Goal: Transaction & Acquisition: Purchase product/service

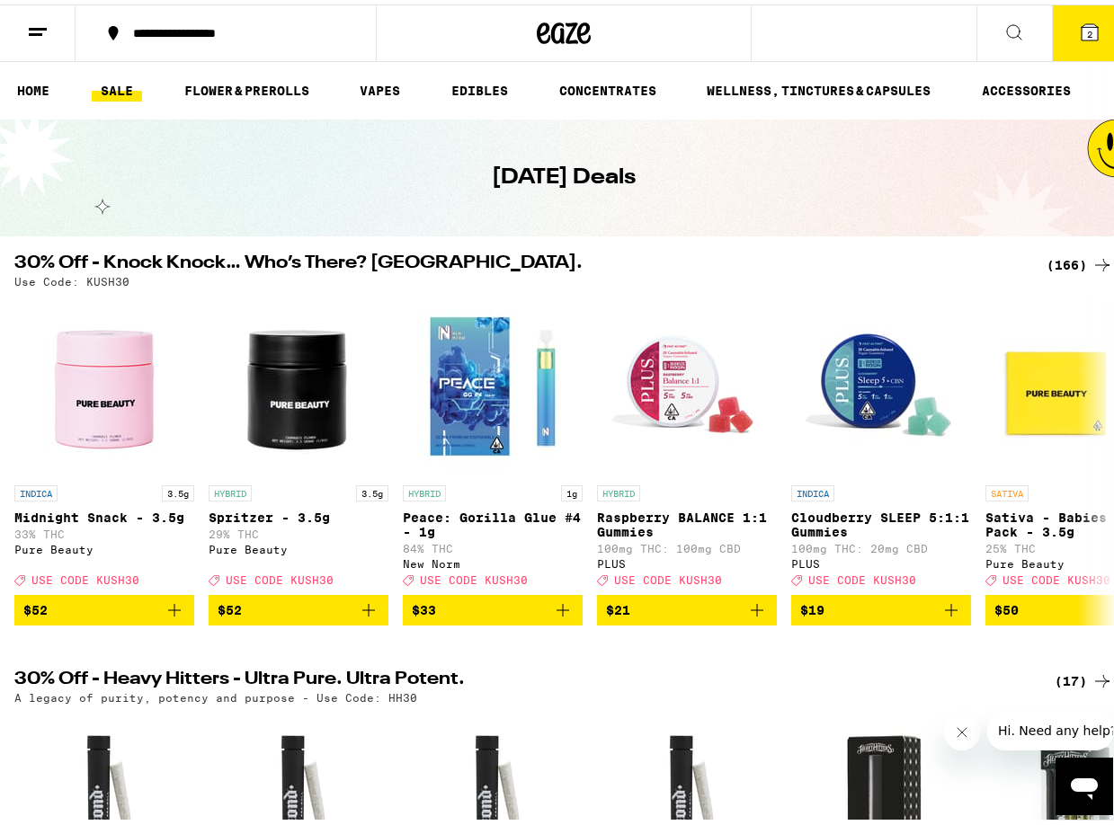
click at [1081, 31] on icon at bounding box center [1089, 28] width 16 height 16
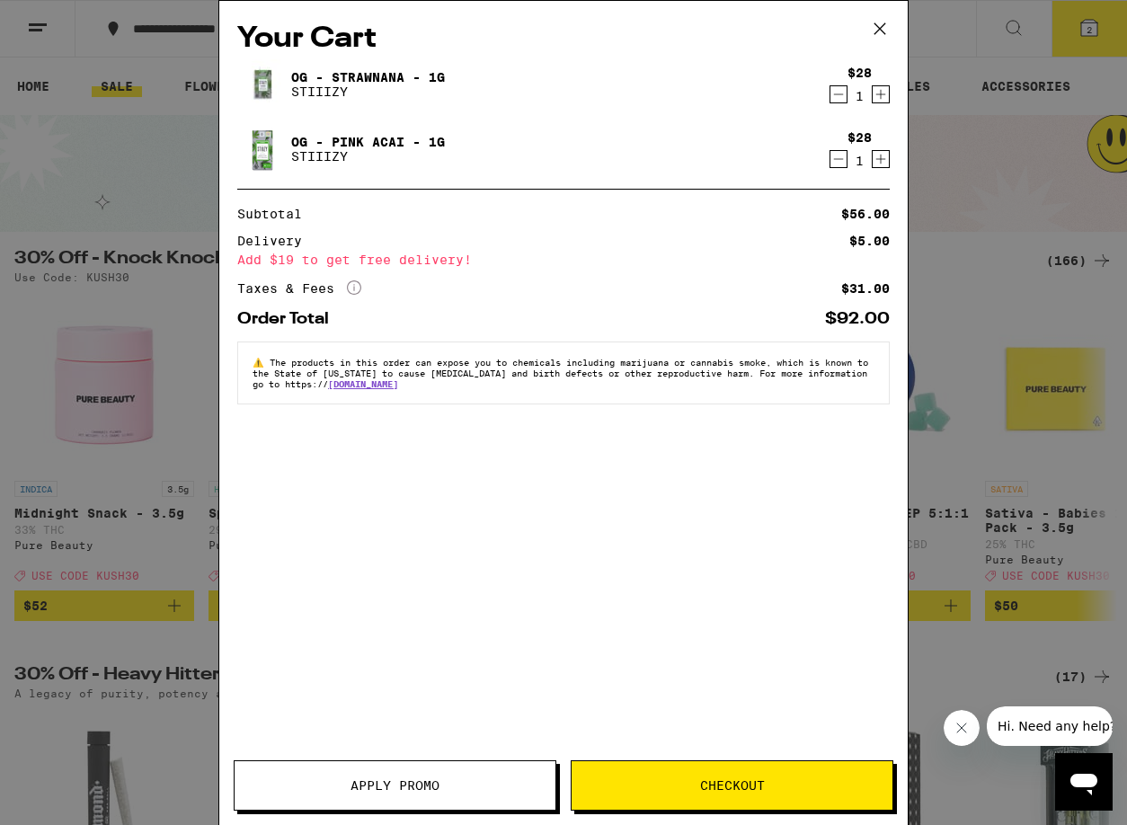
click at [852, 97] on div "1" at bounding box center [859, 96] width 24 height 14
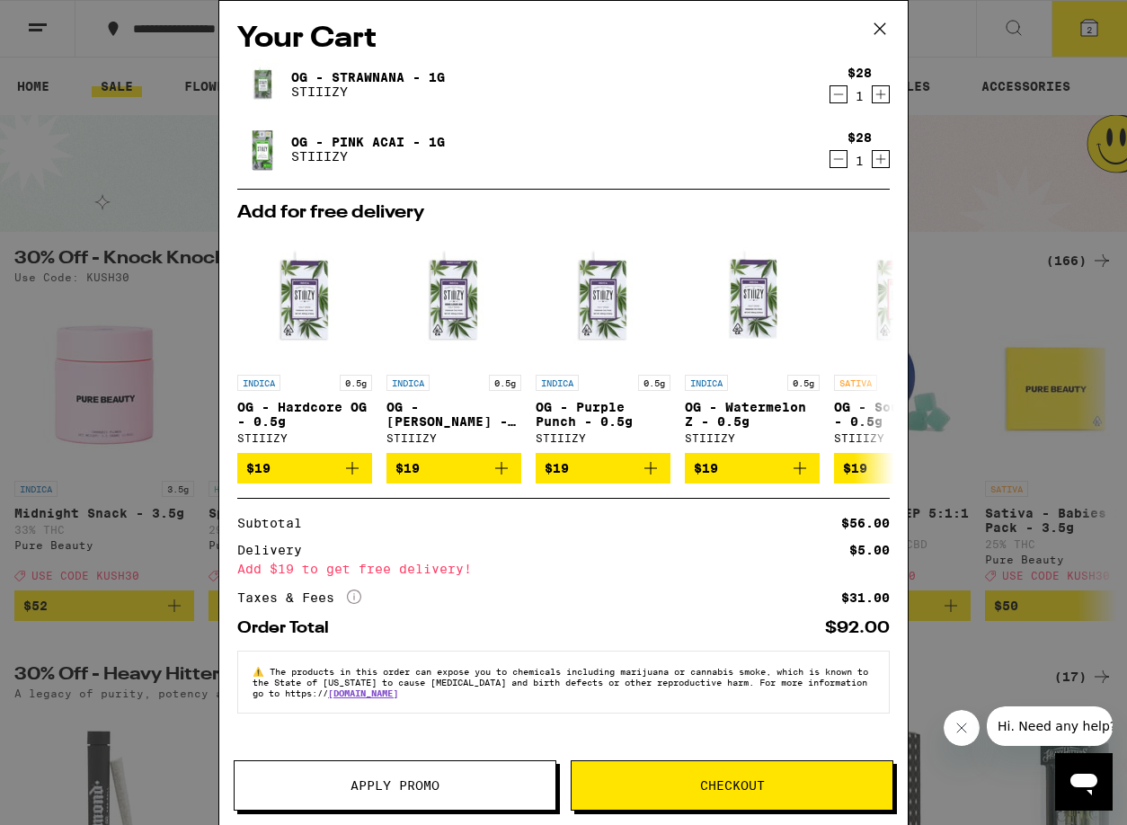
click at [837, 95] on icon "Decrement" at bounding box center [838, 95] width 16 height 22
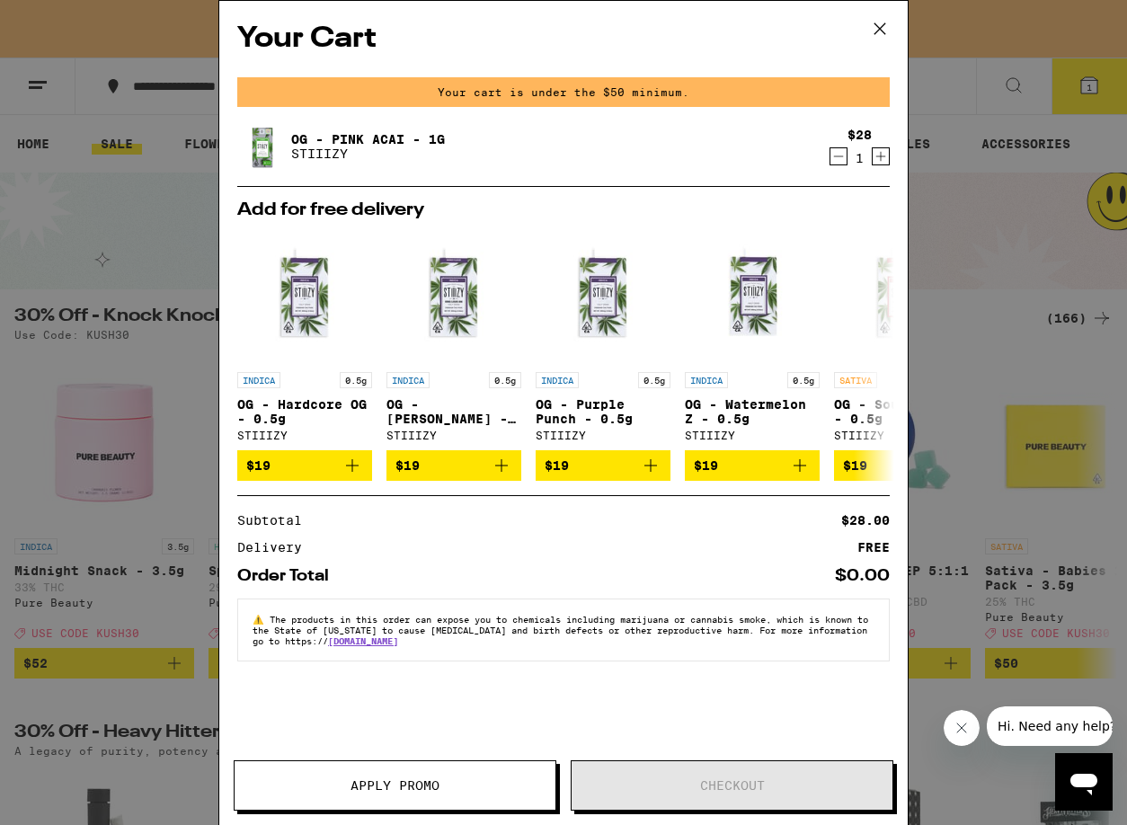
click at [832, 152] on icon "Decrement" at bounding box center [838, 157] width 16 height 22
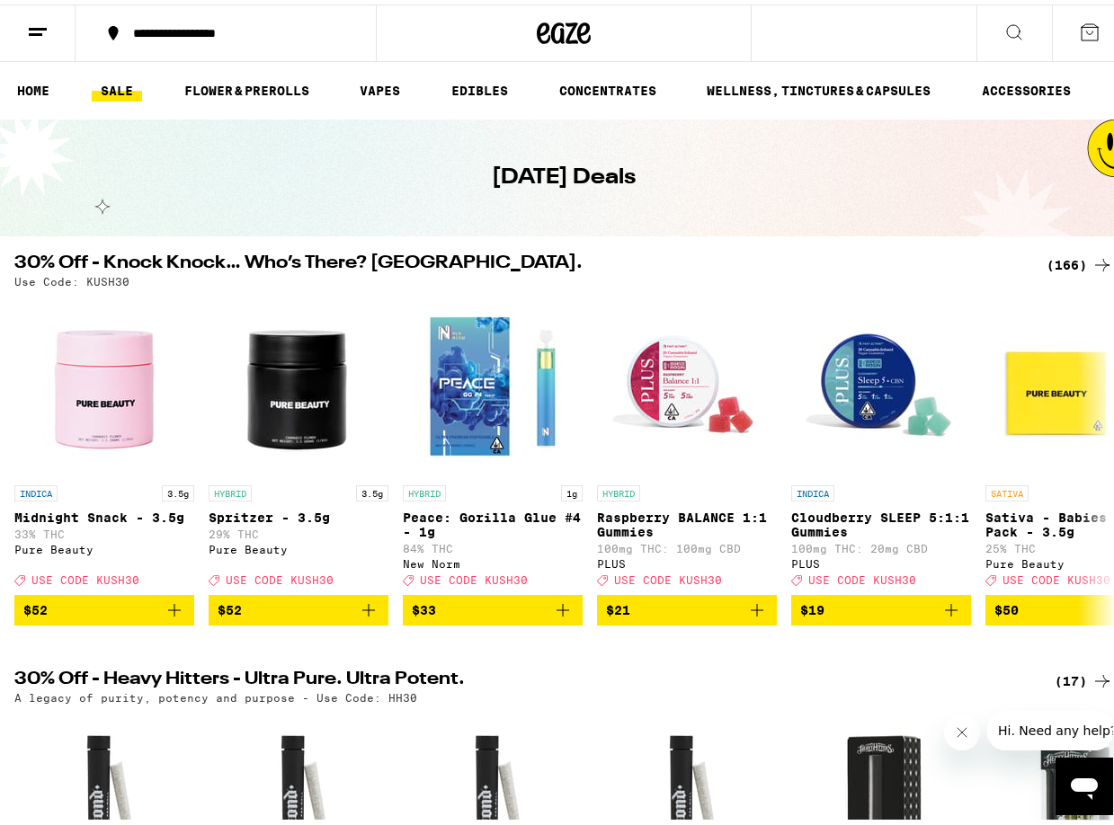
click at [1077, 267] on div "(166)" at bounding box center [1079, 261] width 67 height 22
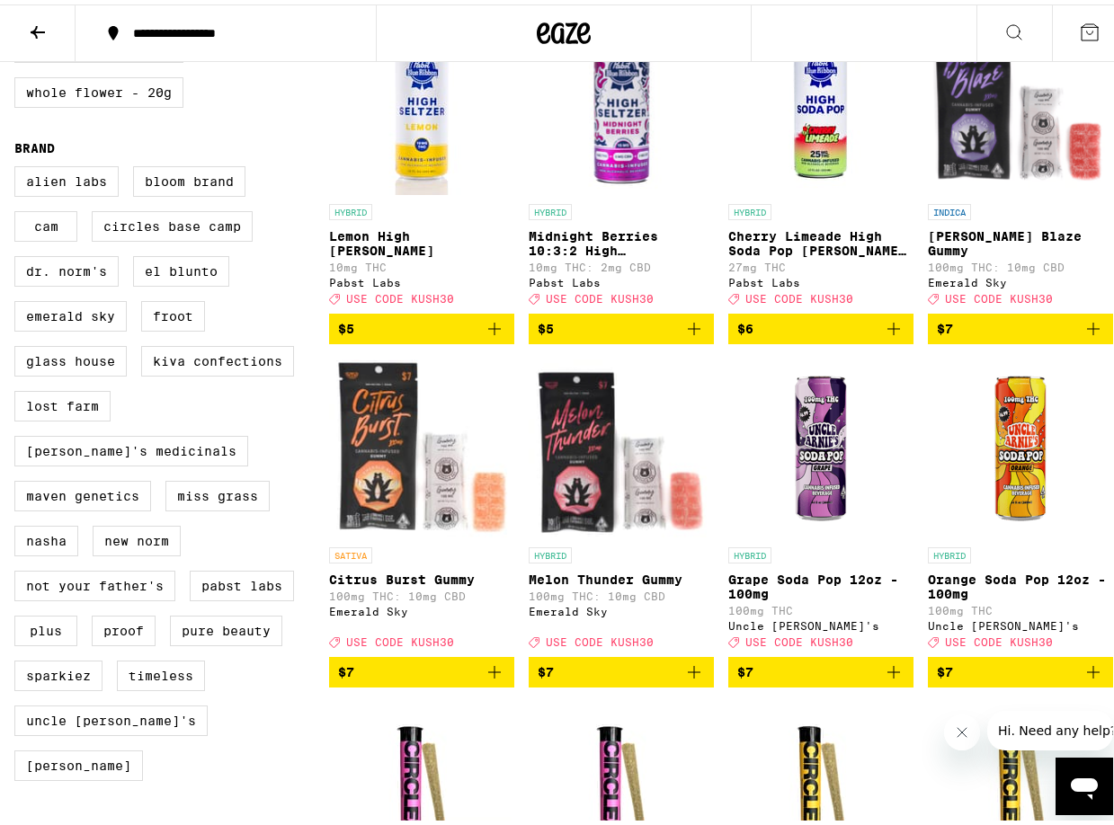
scroll to position [1288, 0]
